Goal: Information Seeking & Learning: Learn about a topic

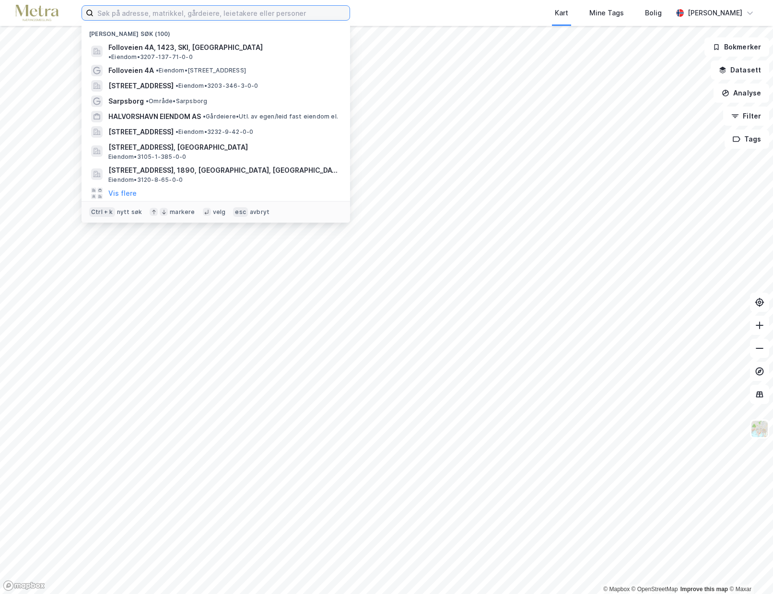
paste input "A.B Aarstensgate 2-4-6"
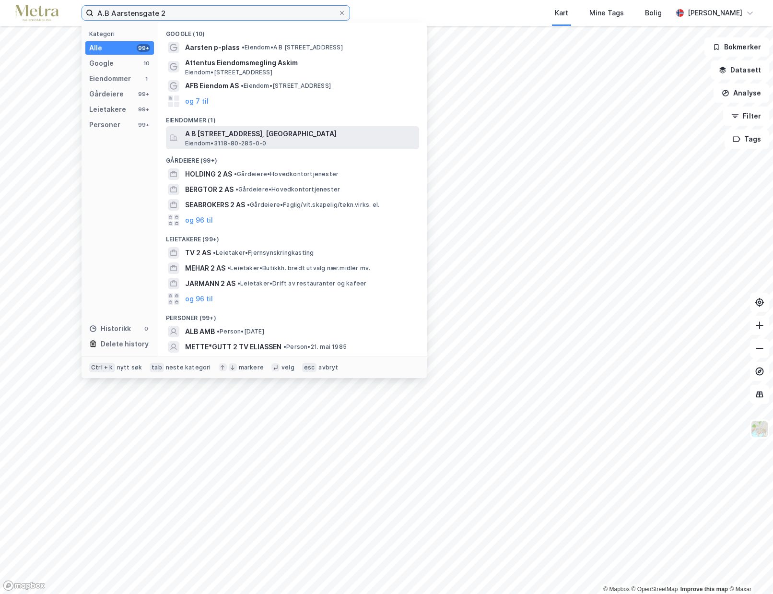
type input "A.B Aarstensgate 2"
click at [215, 137] on span "A B [STREET_ADDRESS], [GEOGRAPHIC_DATA]" at bounding box center [300, 134] width 230 height 12
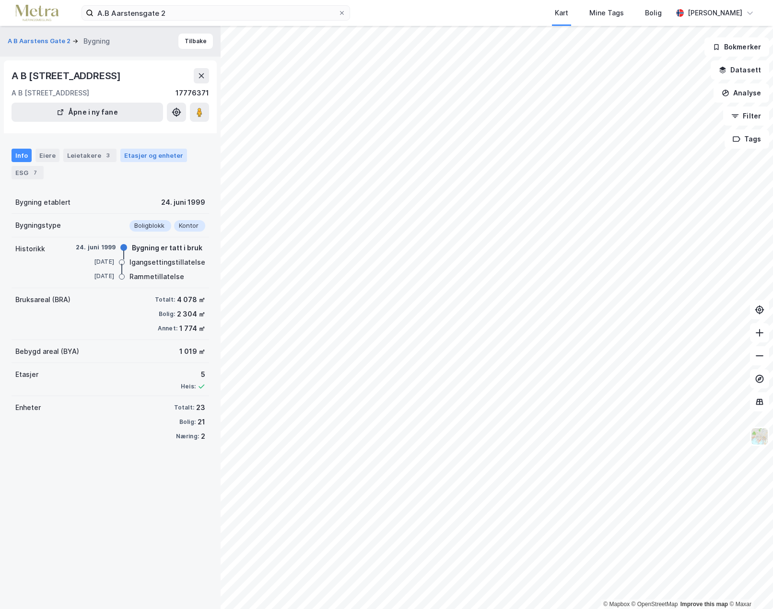
click at [131, 157] on div "Etasjer og enheter" at bounding box center [153, 155] width 59 height 9
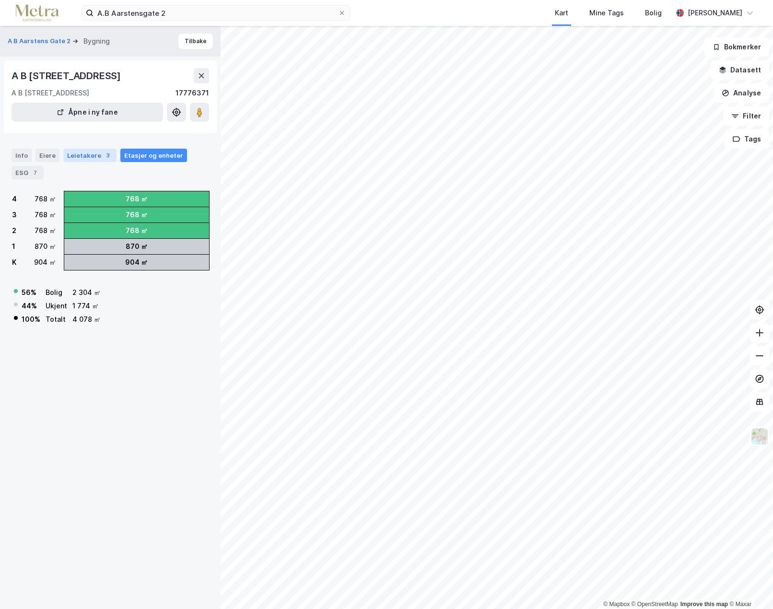
click at [75, 158] on div "Leietakere 3" at bounding box center [89, 155] width 53 height 13
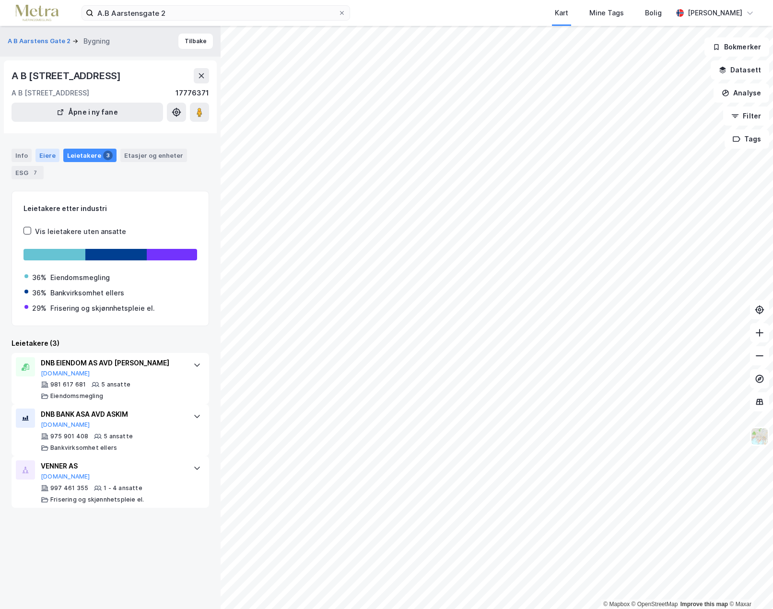
click at [48, 155] on div "Eiere" at bounding box center [47, 155] width 24 height 13
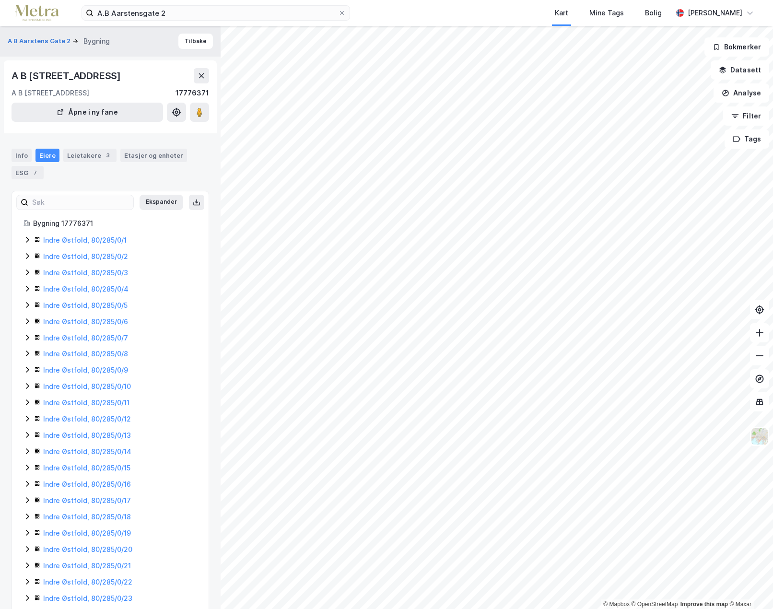
scroll to position [18, 0]
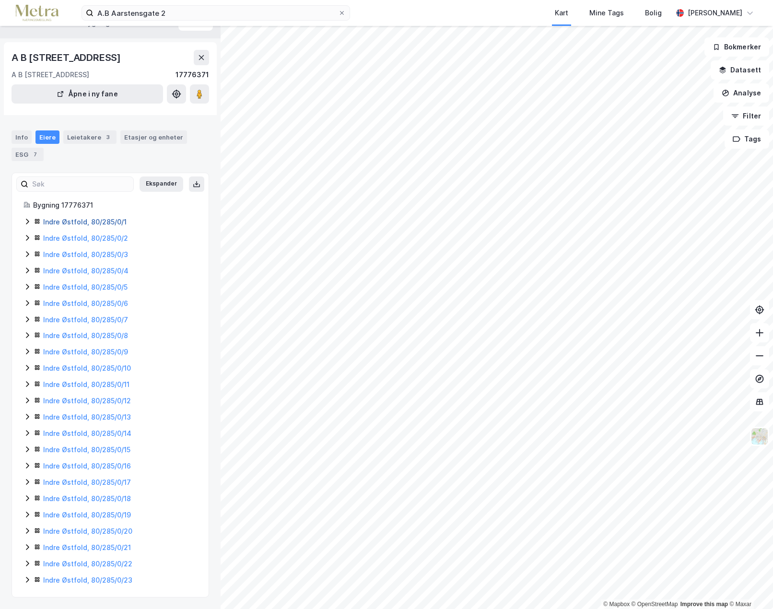
click at [98, 223] on link "Indre Østfold, 80/285/0/1" at bounding box center [84, 222] width 83 height 8
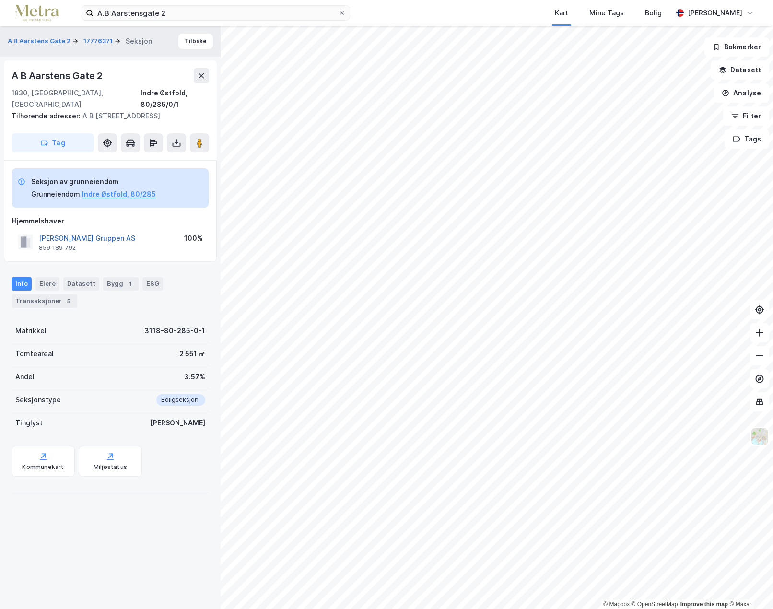
click at [0, 0] on button "[PERSON_NAME] Gruppen AS" at bounding box center [0, 0] width 0 height 0
